Goal: Find specific page/section: Find specific page/section

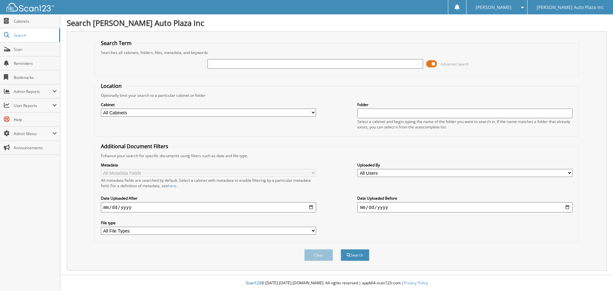
click at [233, 63] on input "text" at bounding box center [314, 64] width 215 height 10
type input "50618"
click at [340, 249] on button "Search" at bounding box center [354, 255] width 29 height 12
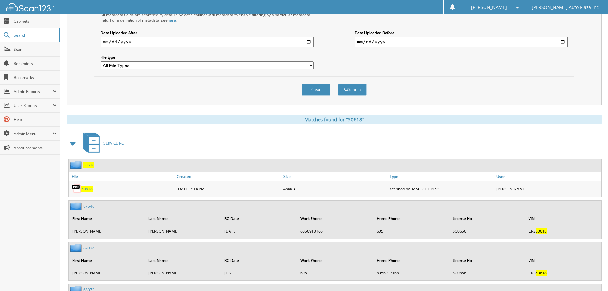
scroll to position [170, 0]
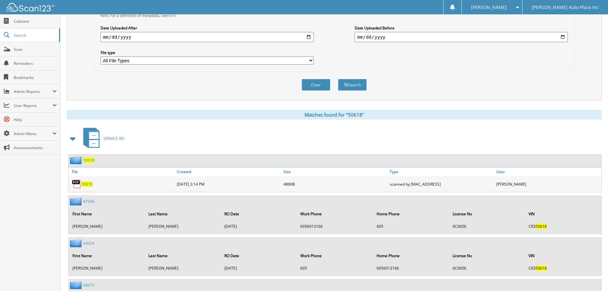
click at [90, 184] on span "50618" at bounding box center [86, 183] width 11 height 5
click at [20, 21] on span "Cabinets" at bounding box center [35, 21] width 43 height 5
